Goal: Task Accomplishment & Management: Use online tool/utility

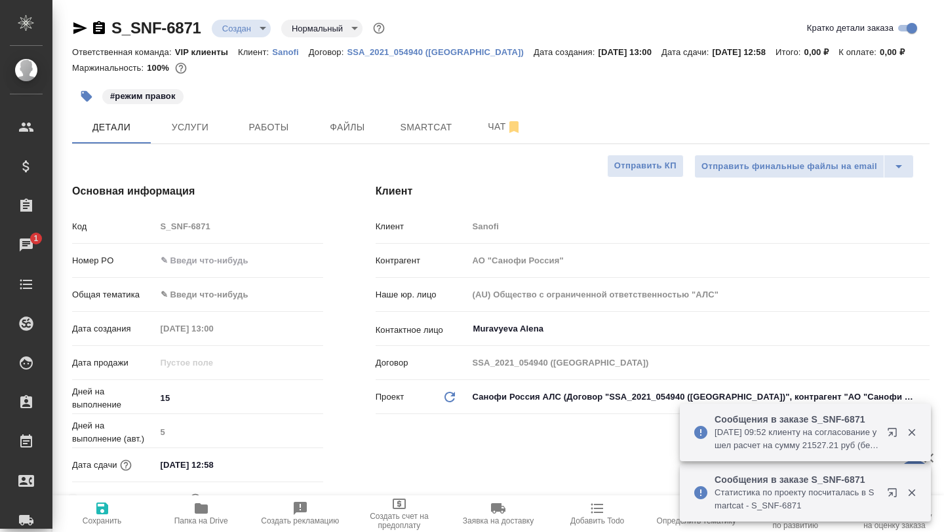
select select "RU"
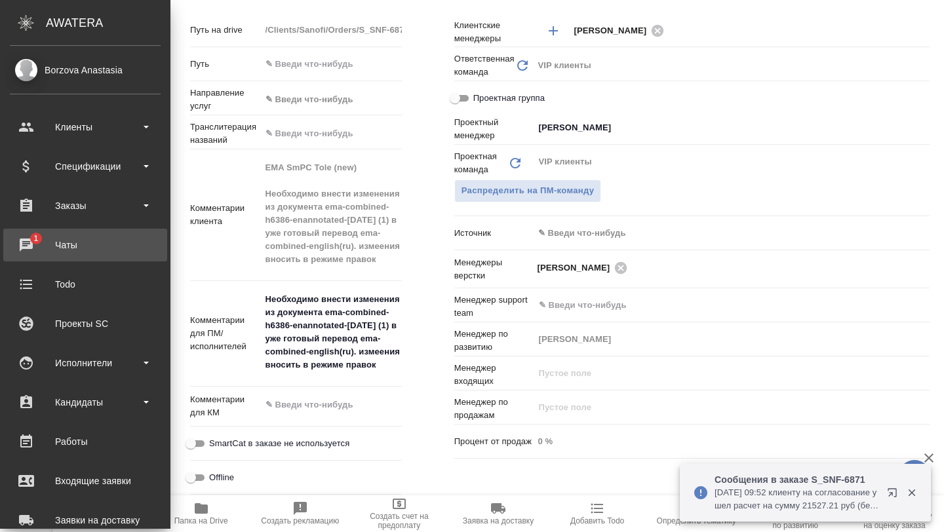
click at [40, 251] on div "Чаты" at bounding box center [85, 245] width 151 height 20
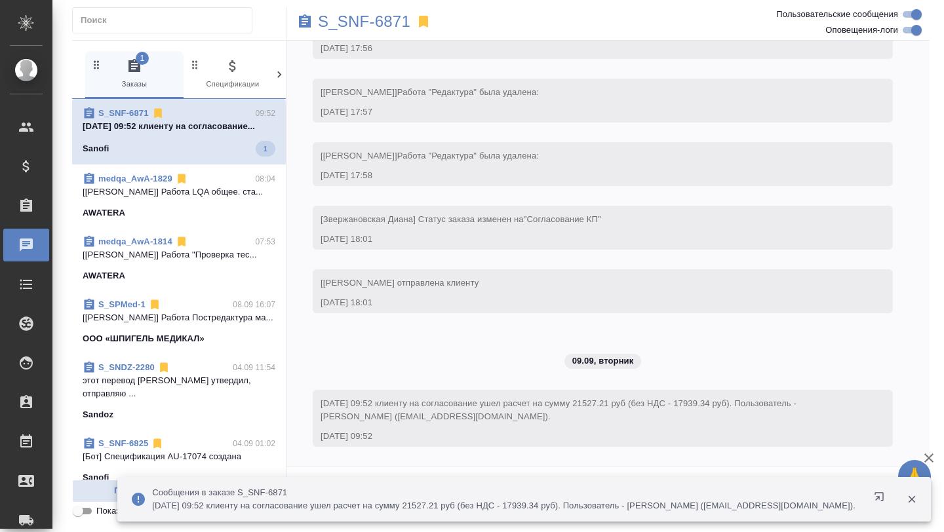
scroll to position [1966, 0]
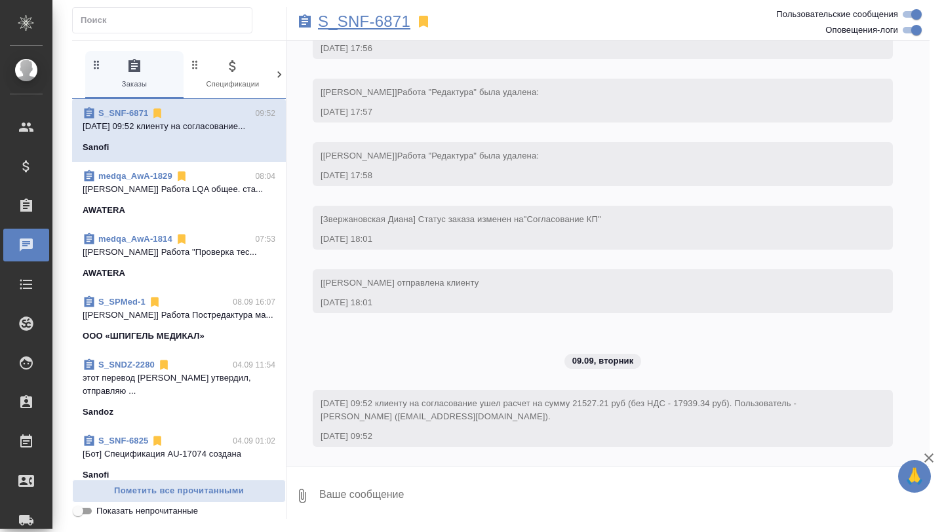
click at [369, 22] on p "S_SNF-6871" at bounding box center [364, 21] width 92 height 13
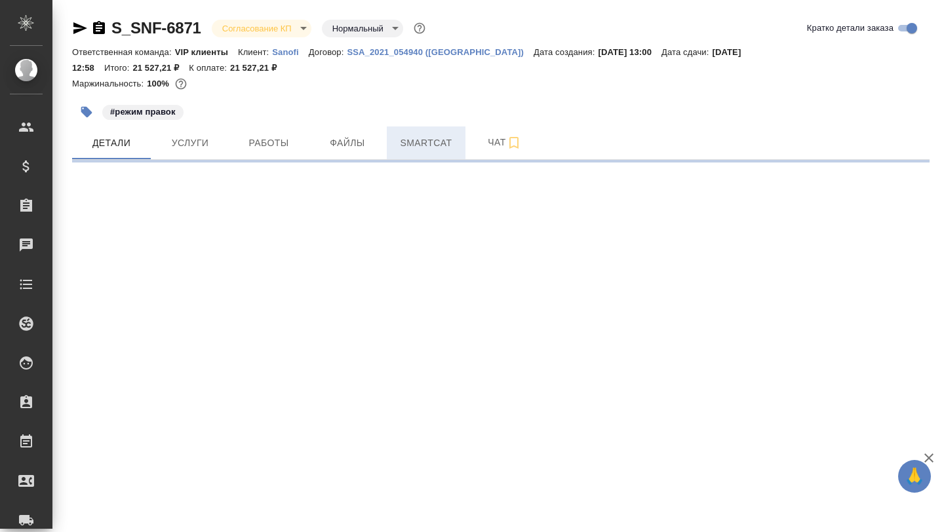
select select "RU"
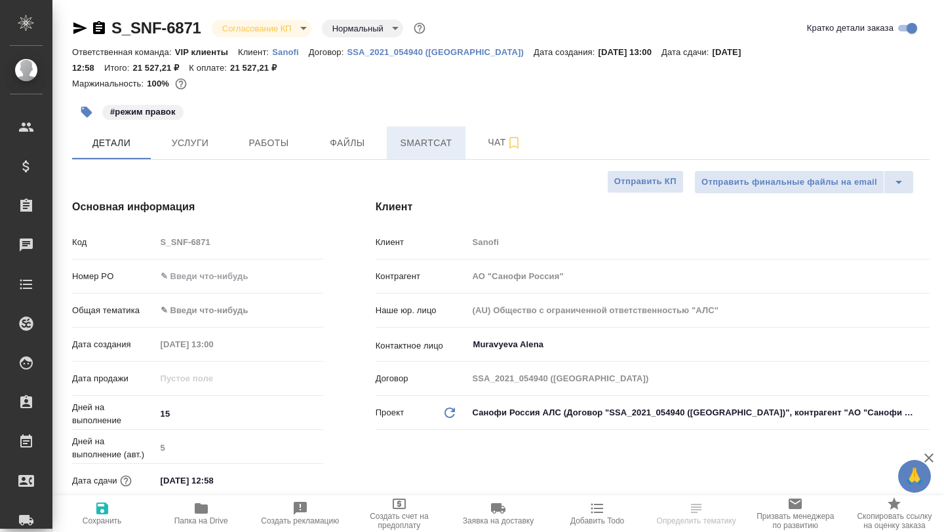
type textarea "x"
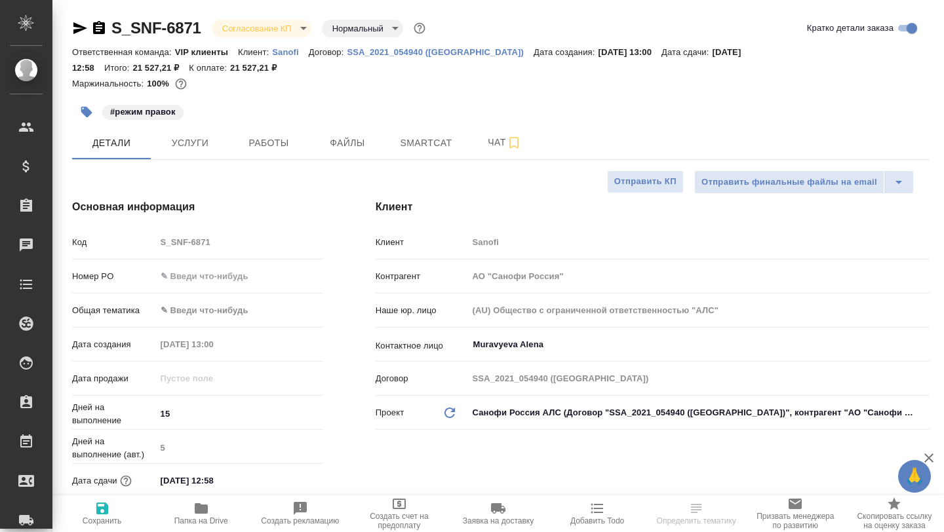
type textarea "x"
click at [195, 136] on span "Услуги" at bounding box center [190, 143] width 63 height 16
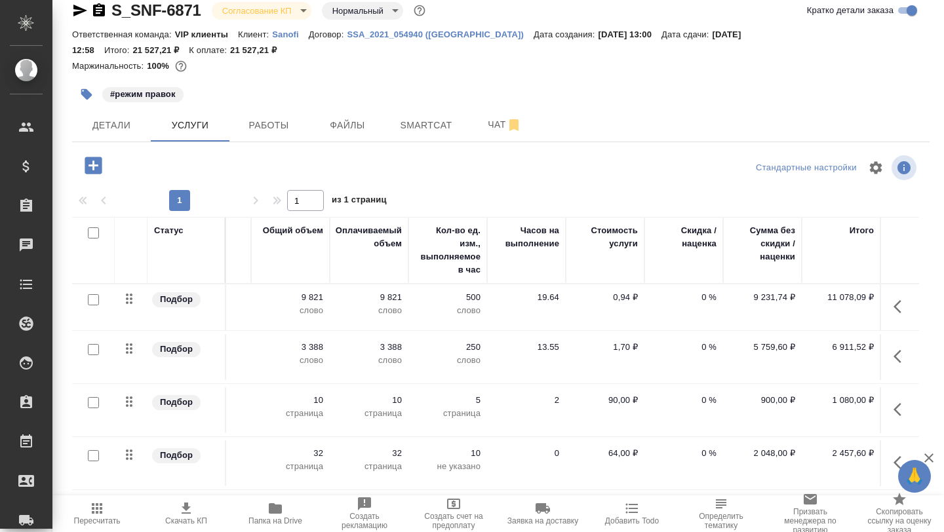
scroll to position [0, 389]
click at [109, 132] on span "Детали" at bounding box center [111, 125] width 63 height 16
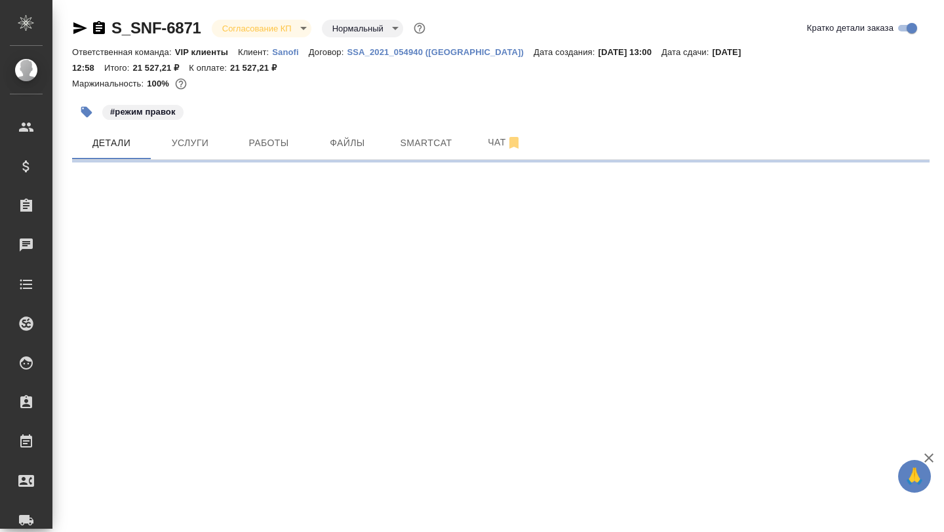
select select "RU"
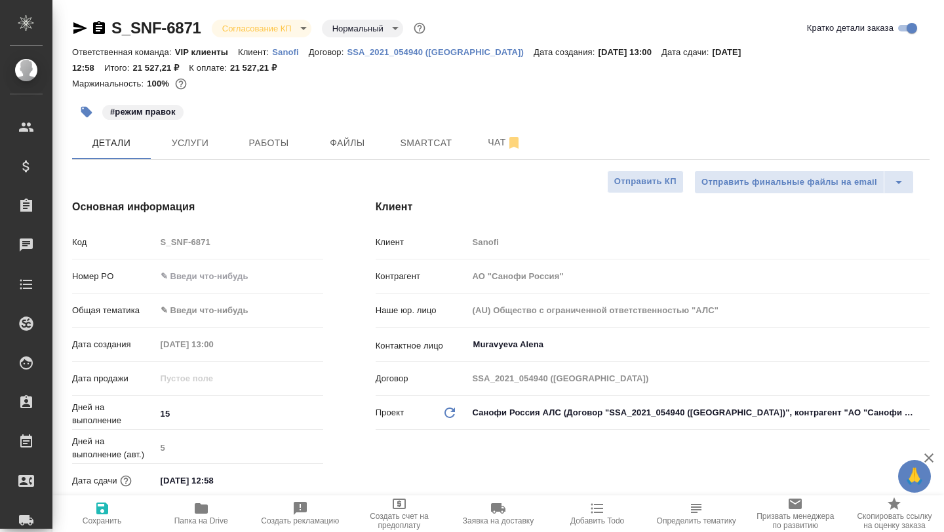
type textarea "x"
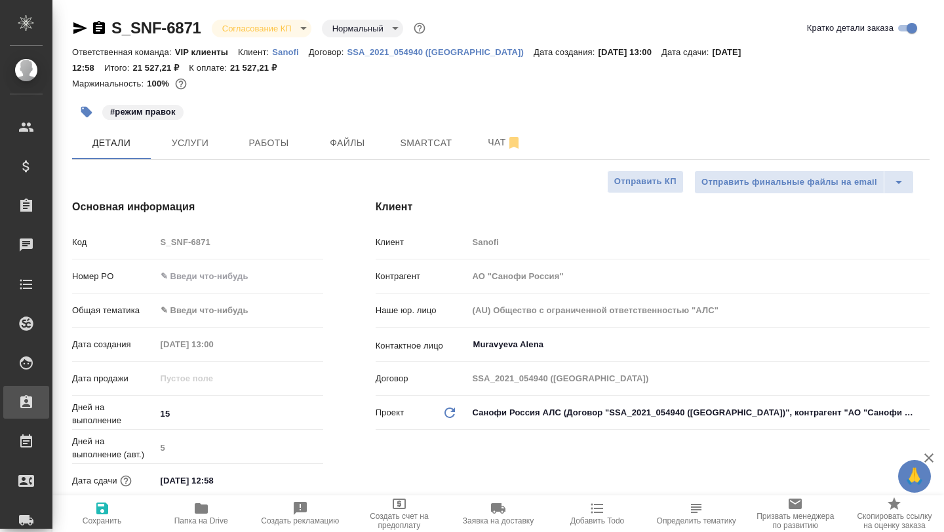
type textarea "x"
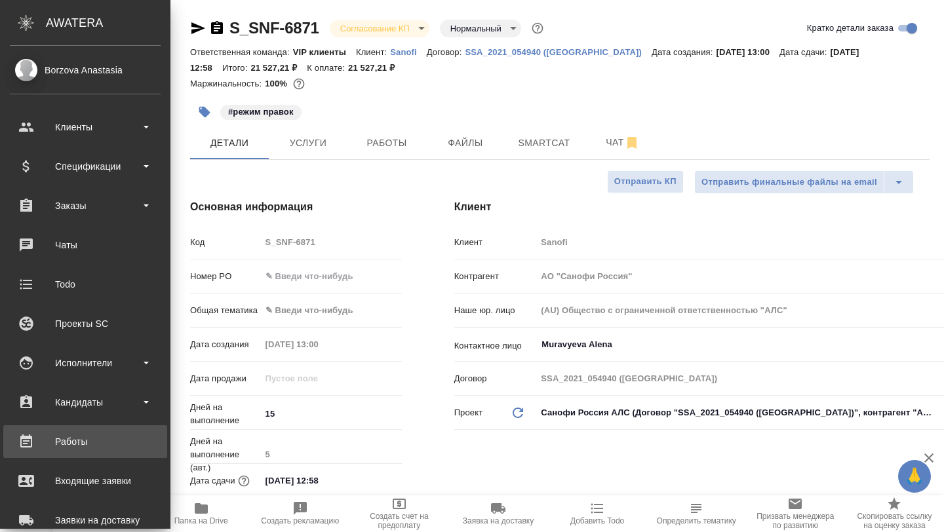
click at [64, 442] on div "Работы" at bounding box center [85, 442] width 151 height 20
type textarea "x"
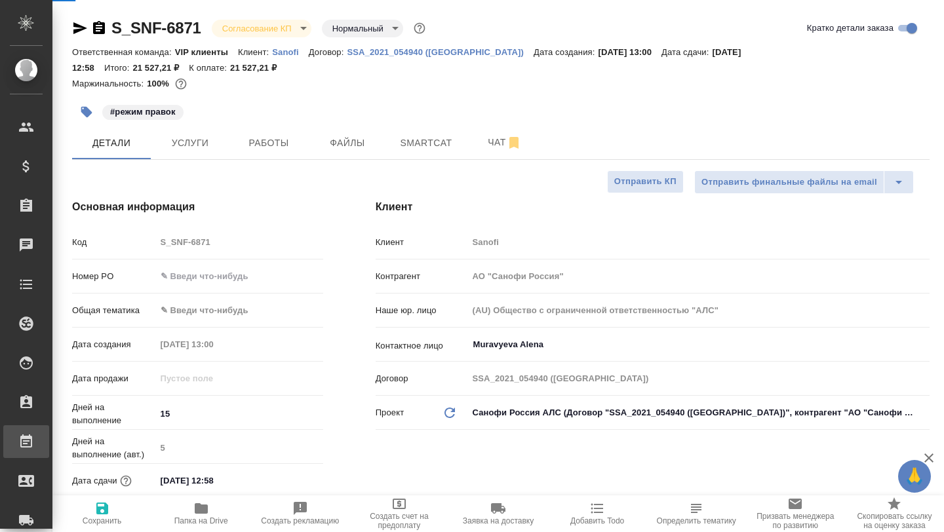
type textarea "x"
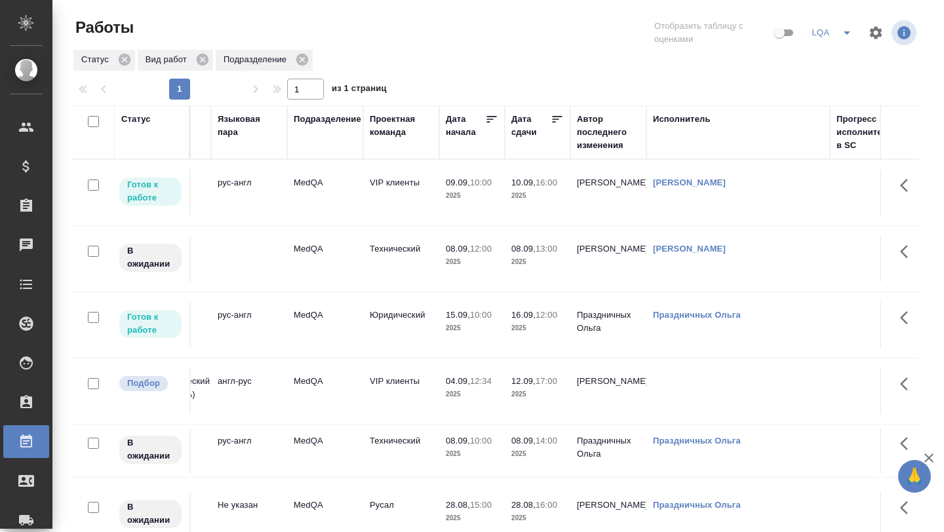
scroll to position [0, 296]
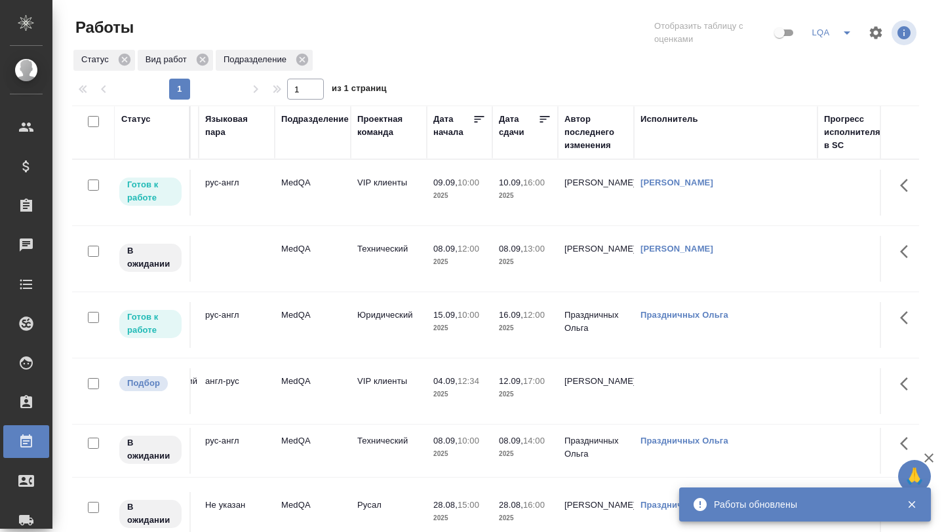
click at [545, 120] on icon at bounding box center [544, 119] width 13 height 13
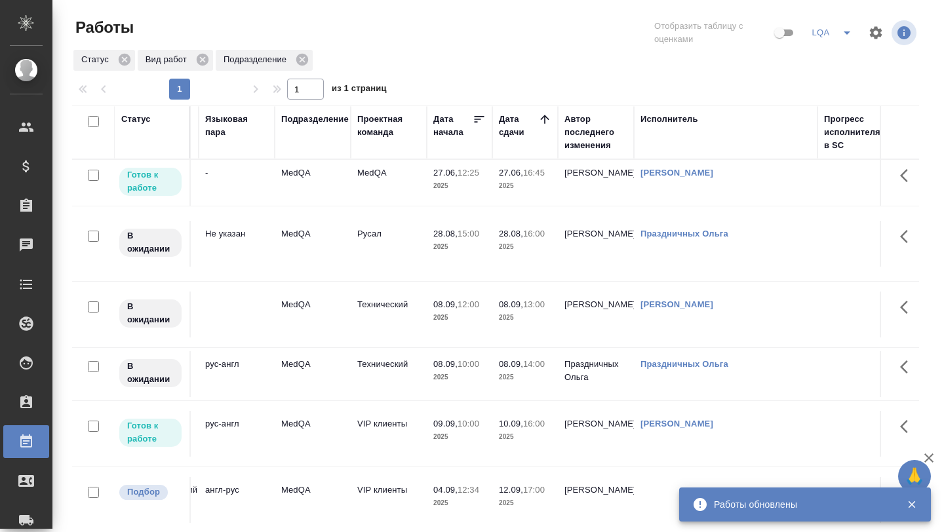
click at [545, 120] on icon at bounding box center [544, 119] width 9 height 9
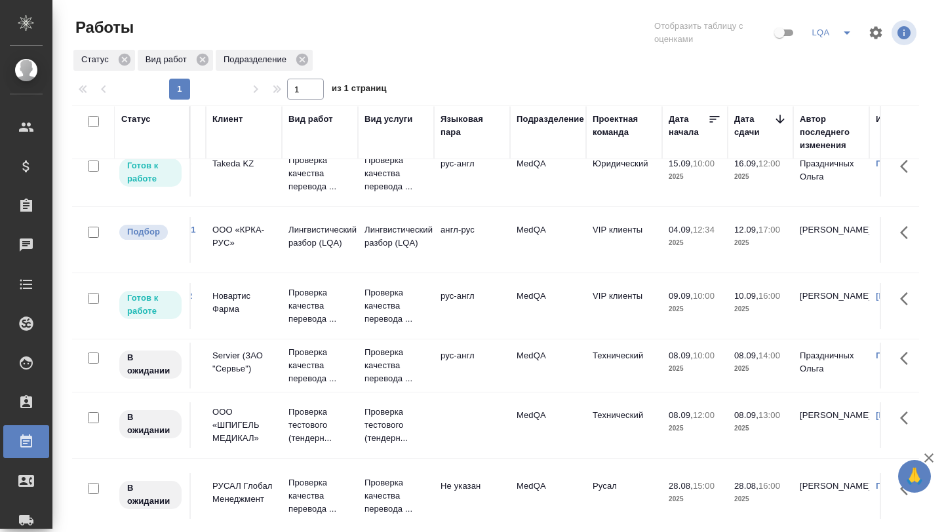
scroll to position [19, 0]
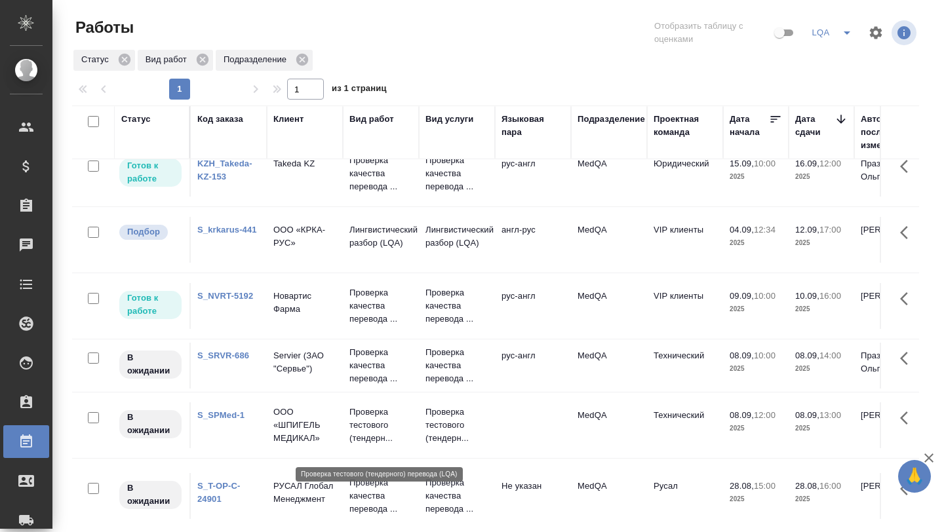
click at [392, 439] on p "Проверка тестового (тендерн..." at bounding box center [380, 425] width 63 height 39
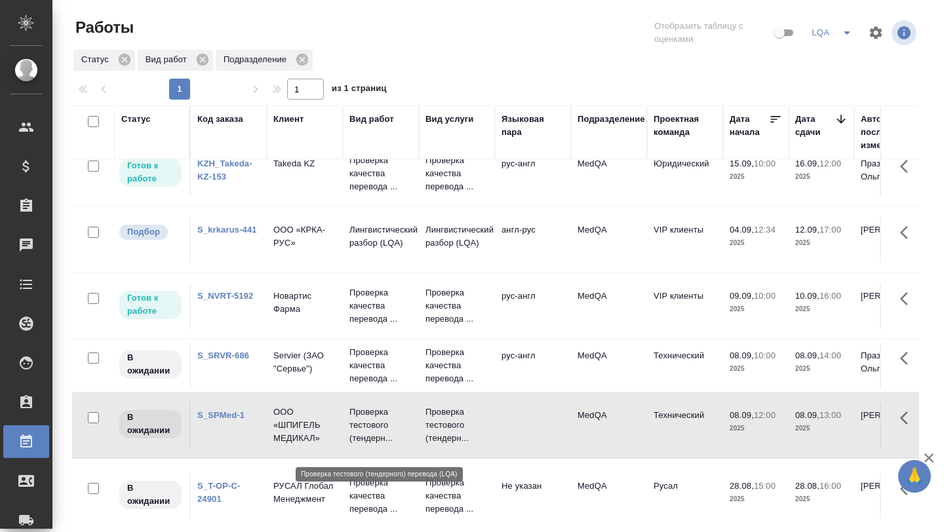
click at [392, 439] on p "Проверка тестового (тендерн..." at bounding box center [380, 425] width 63 height 39
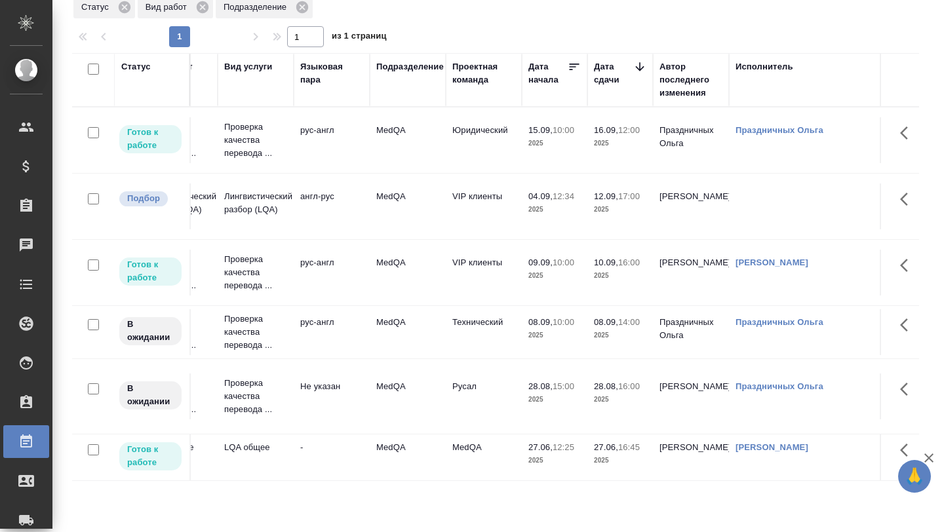
scroll to position [0, 201]
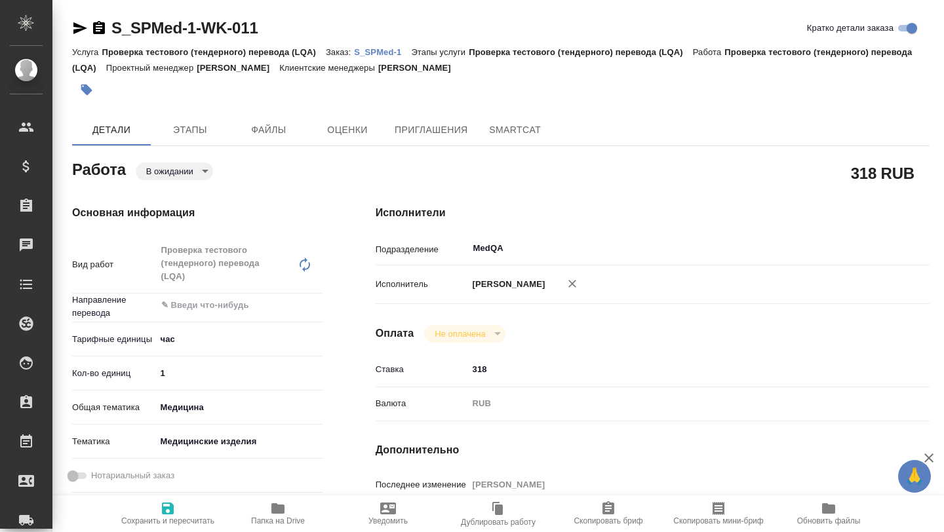
type textarea "x"
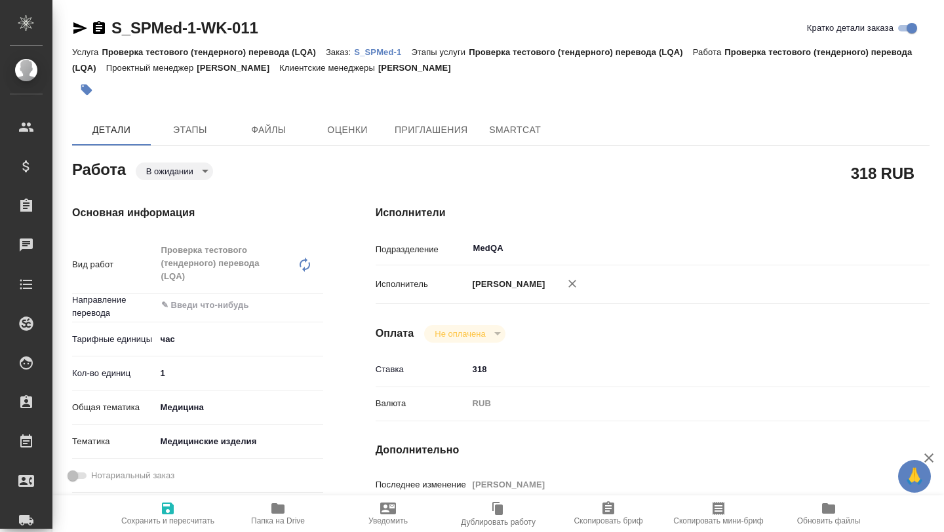
type textarea "x"
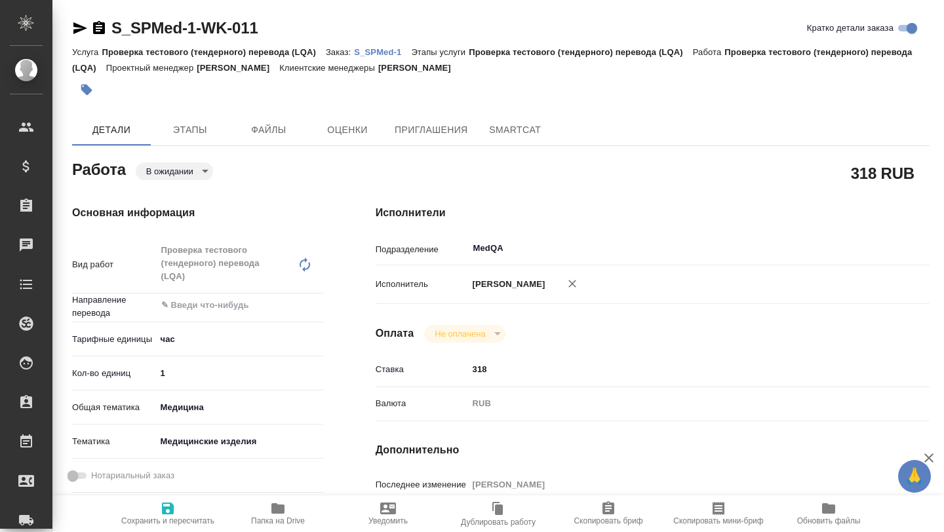
type textarea "x"
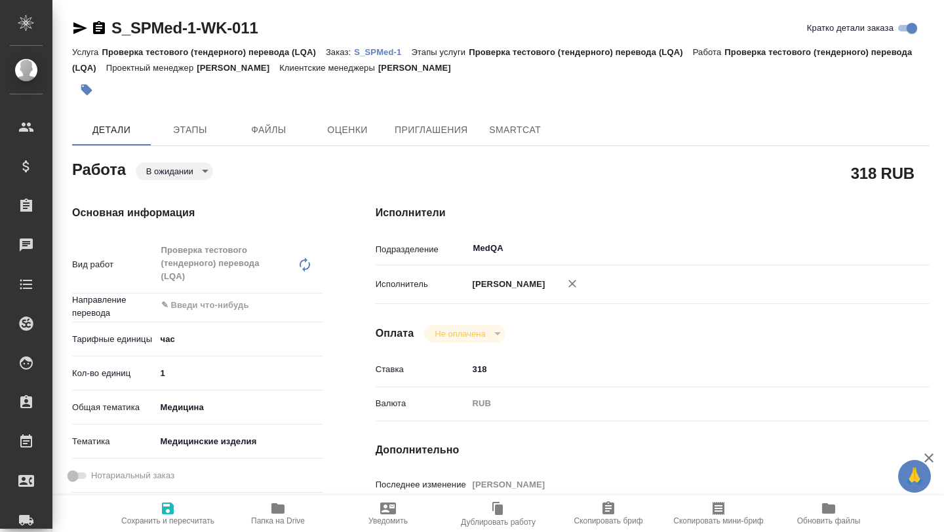
type textarea "x"
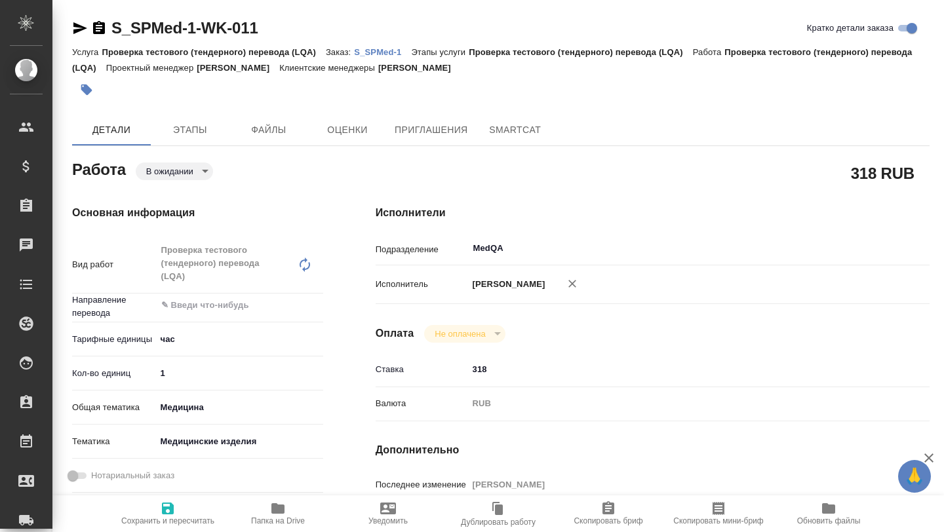
type textarea "x"
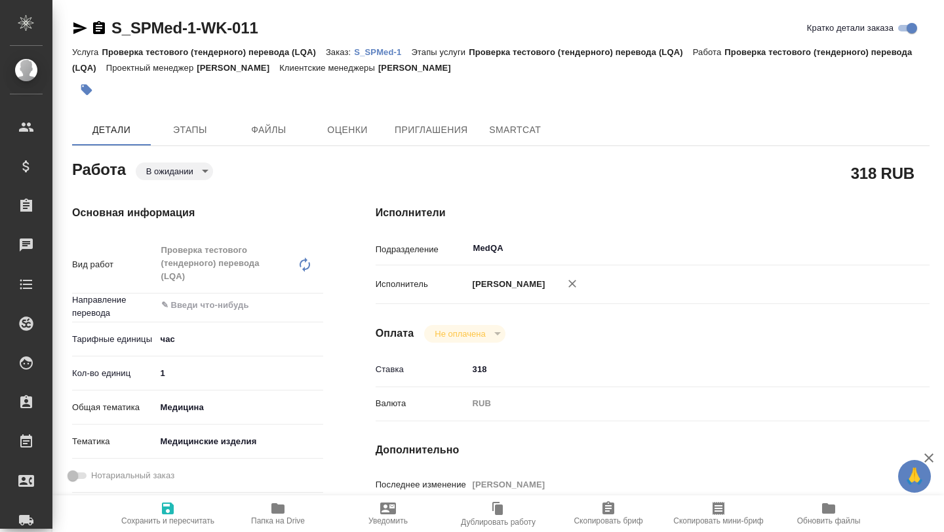
type textarea "x"
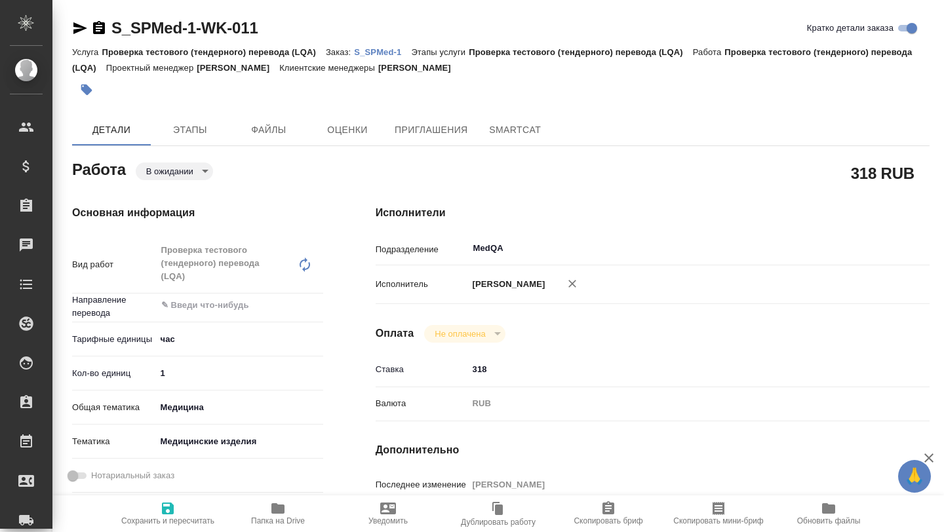
type textarea "x"
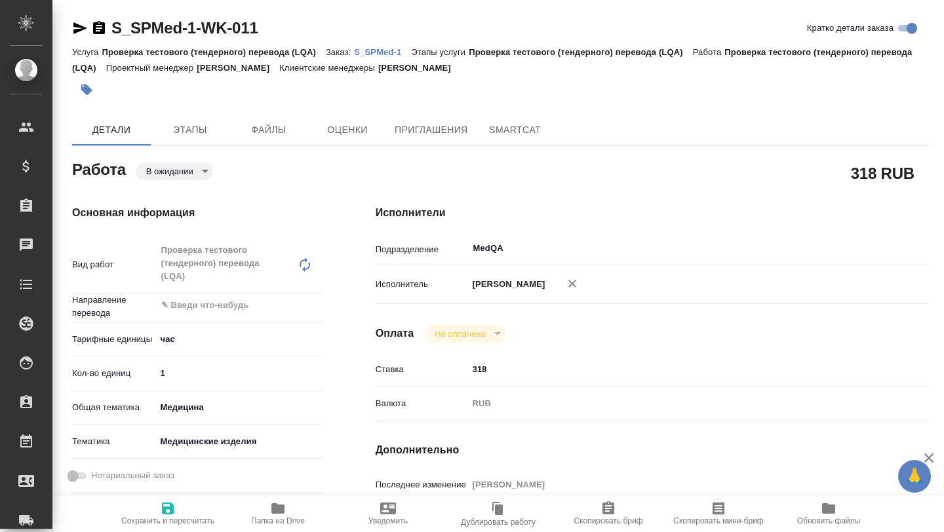
click at [209, 174] on body "🙏 .cls-1 fill:#fff; AWATERA Borzova Anastasia Клиенты Спецификации Заказы Чаты …" at bounding box center [472, 266] width 944 height 532
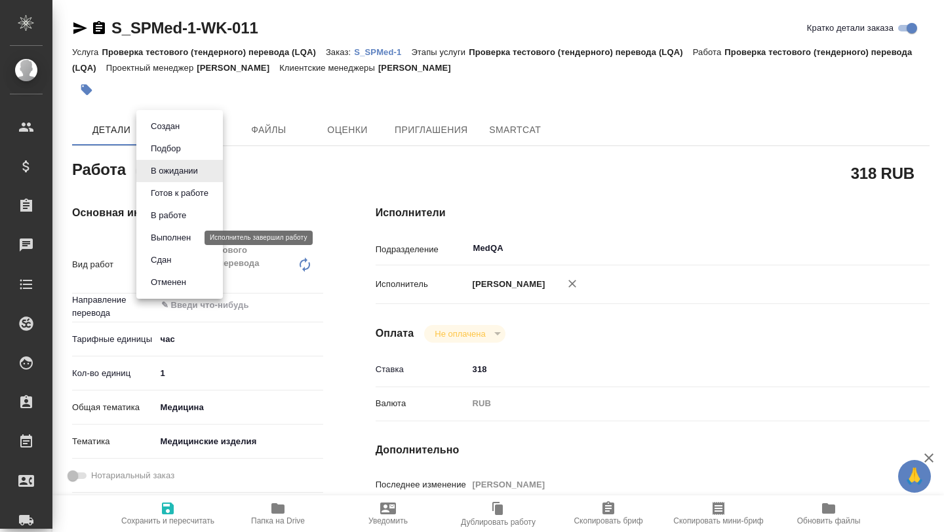
click at [186, 234] on button "Выполнен" at bounding box center [171, 238] width 48 height 14
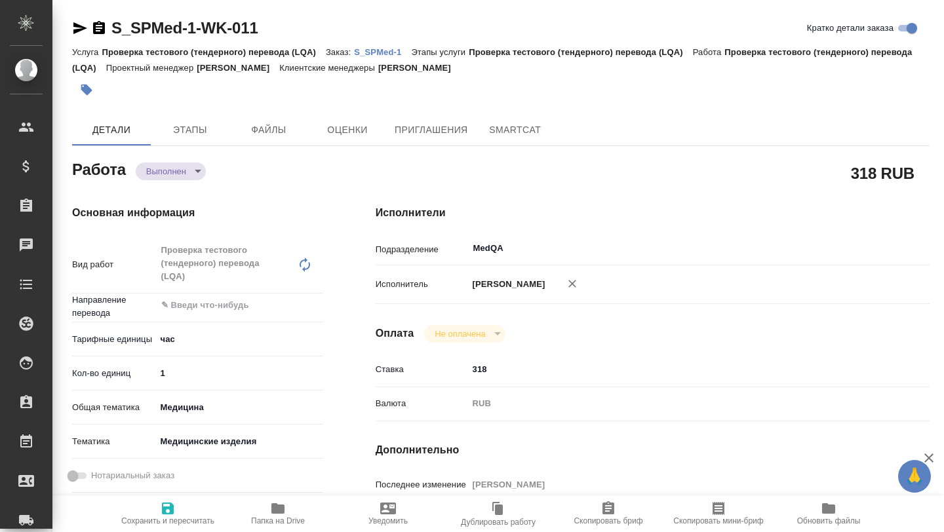
type textarea "x"
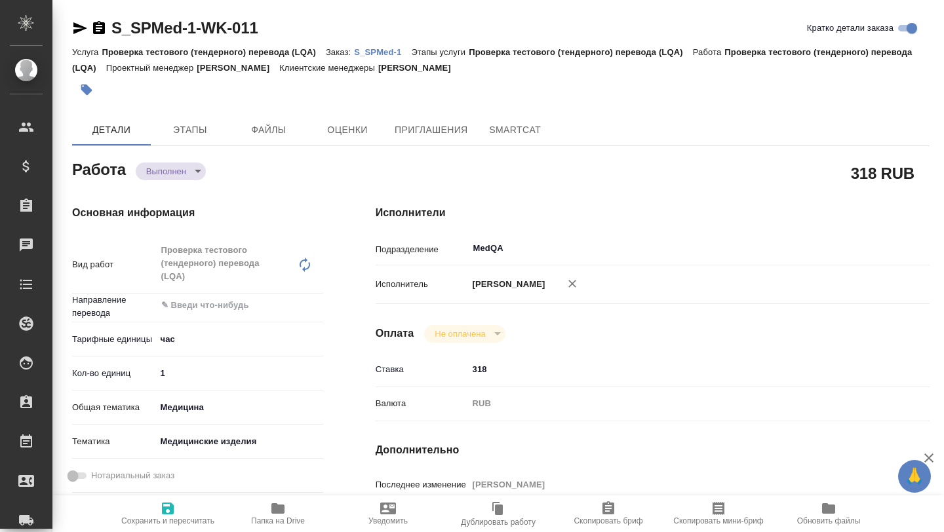
type textarea "x"
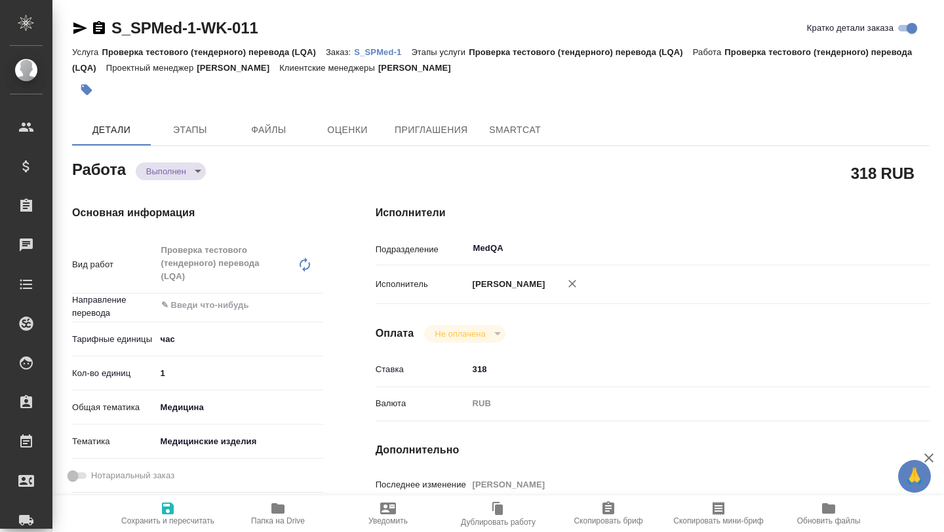
type textarea "x"
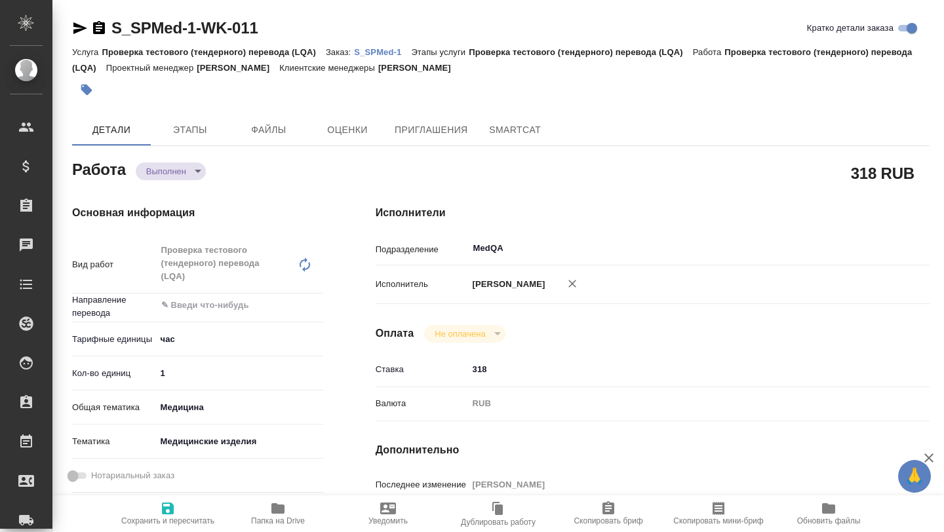
type textarea "x"
